Goal: Information Seeking & Learning: Learn about a topic

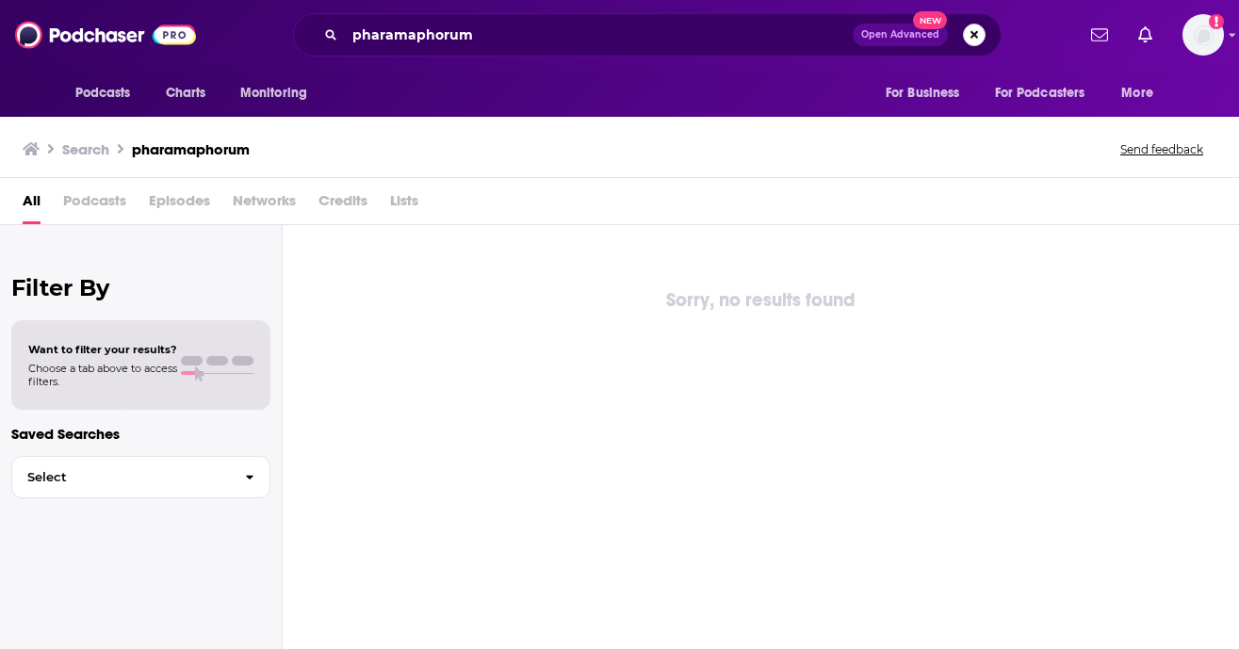
click at [963, 38] on button "Search podcasts, credits, & more..." at bounding box center [974, 35] width 23 height 23
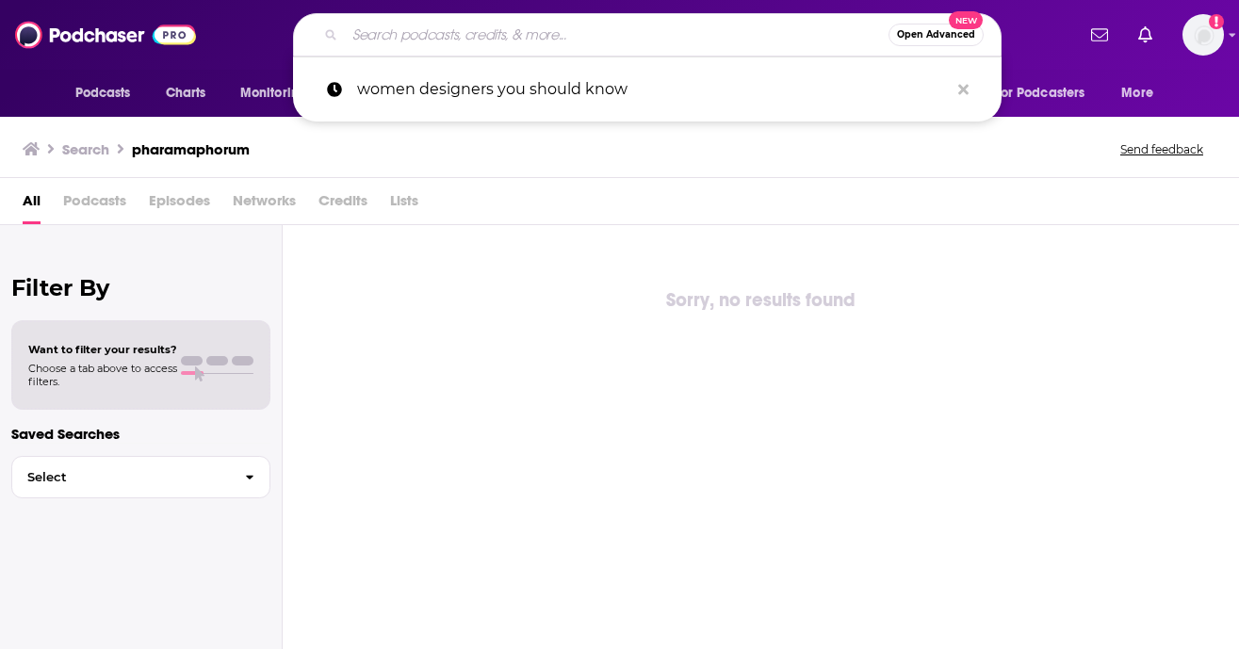
click at [531, 25] on input "Search podcasts, credits, & more..." at bounding box center [617, 35] width 544 height 30
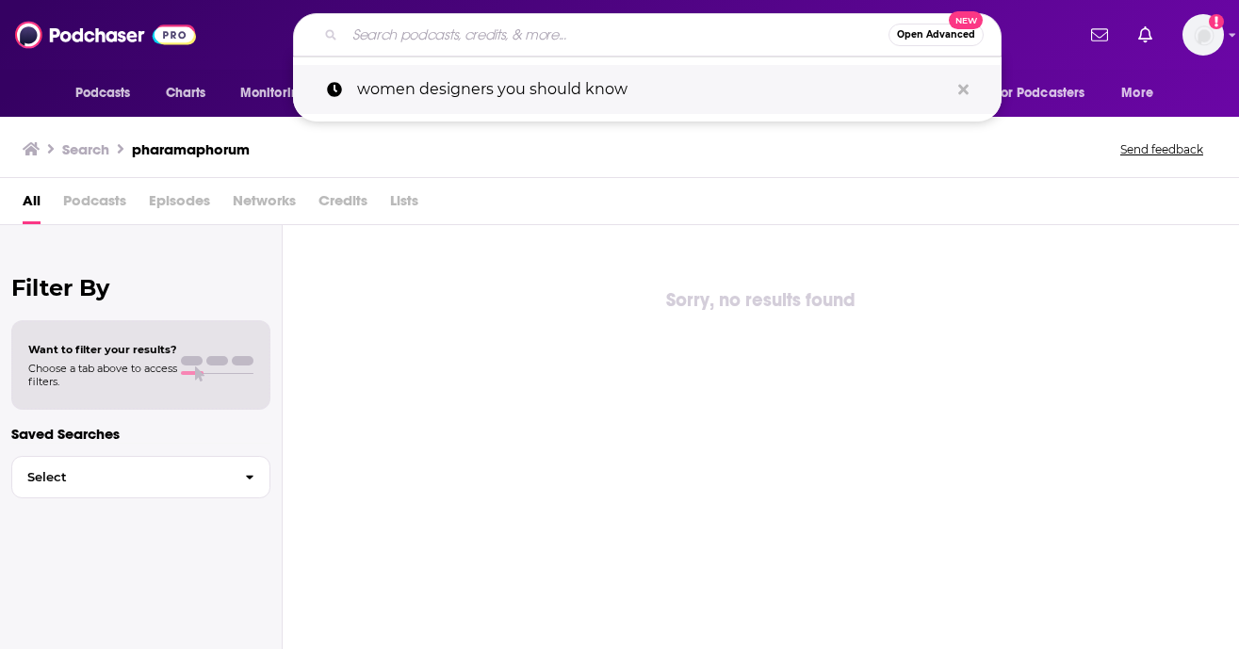
click at [474, 97] on p "women designers you should know" at bounding box center [653, 89] width 592 height 49
type input "women designers you should know"
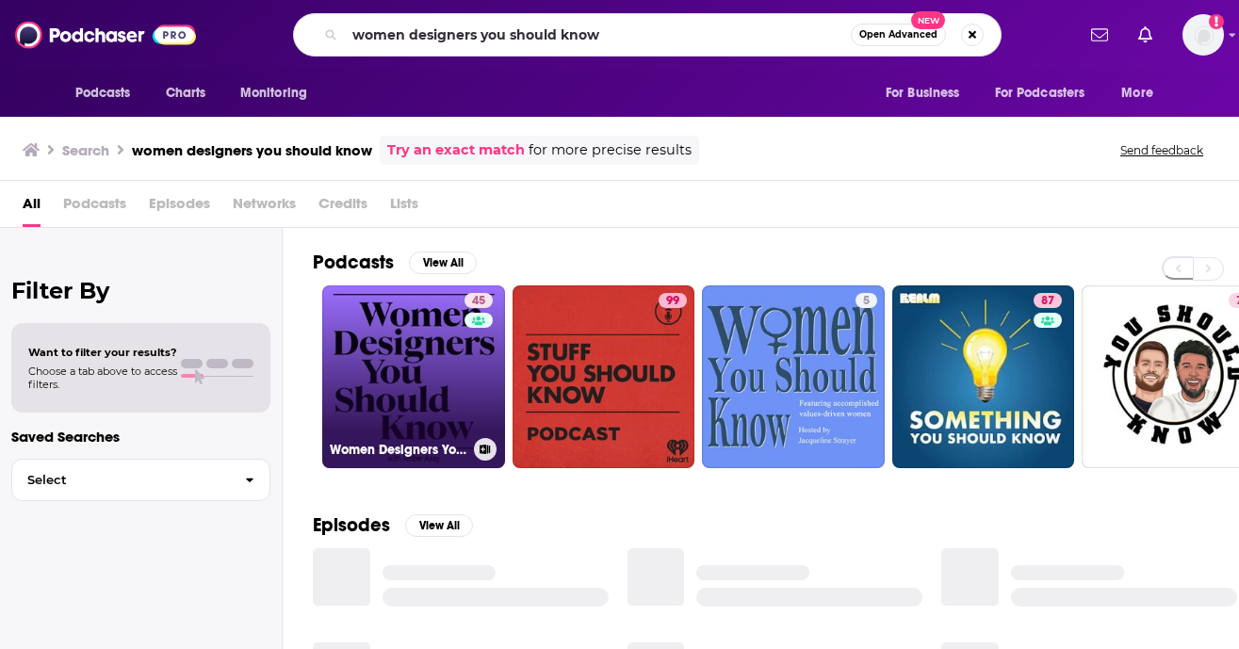
click at [424, 364] on link "45 Women Designers You Should Know" at bounding box center [413, 377] width 183 height 183
